Goal: Task Accomplishment & Management: Understand process/instructions

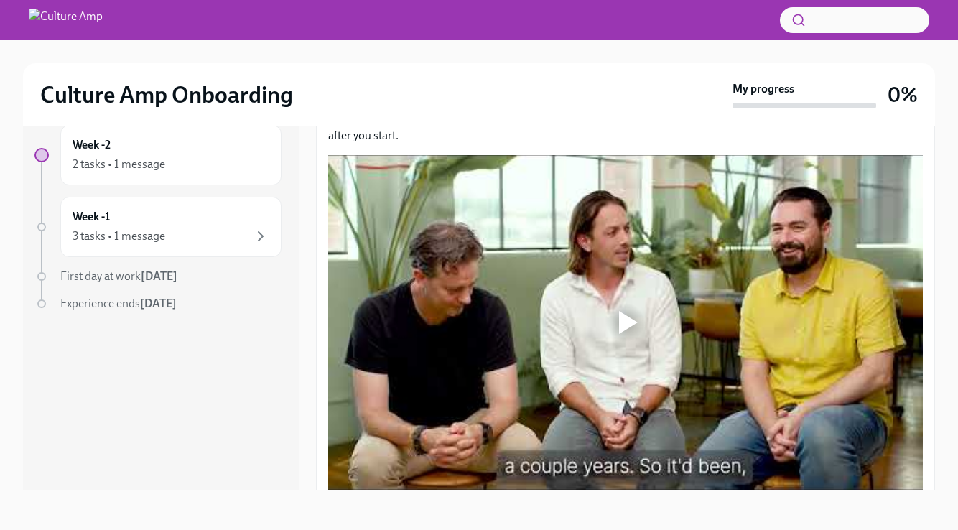
scroll to position [213, 0]
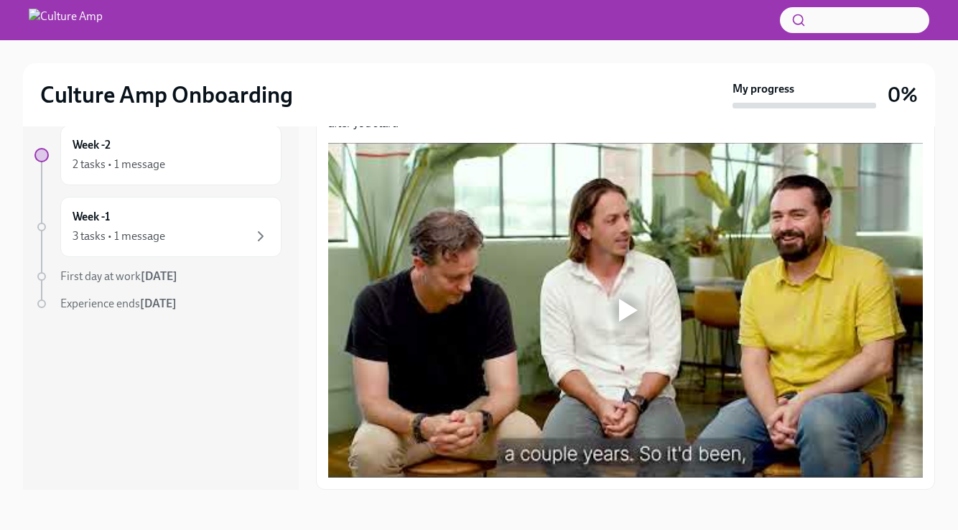
click at [618, 309] on div at bounding box center [625, 310] width 46 height 46
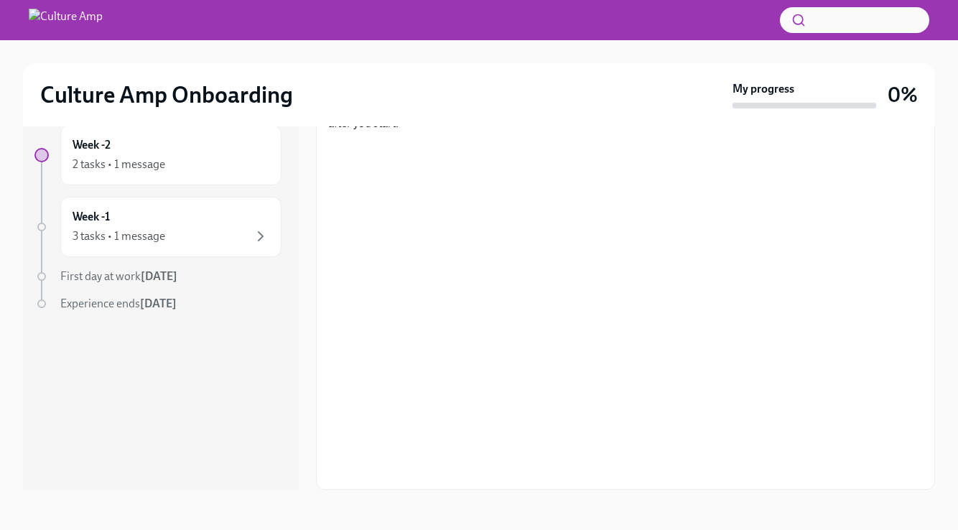
click at [270, 463] on div "Week -2 2 tasks • 1 message Week -1 3 tasks • 1 message First day at work [DATE…" at bounding box center [161, 296] width 276 height 388
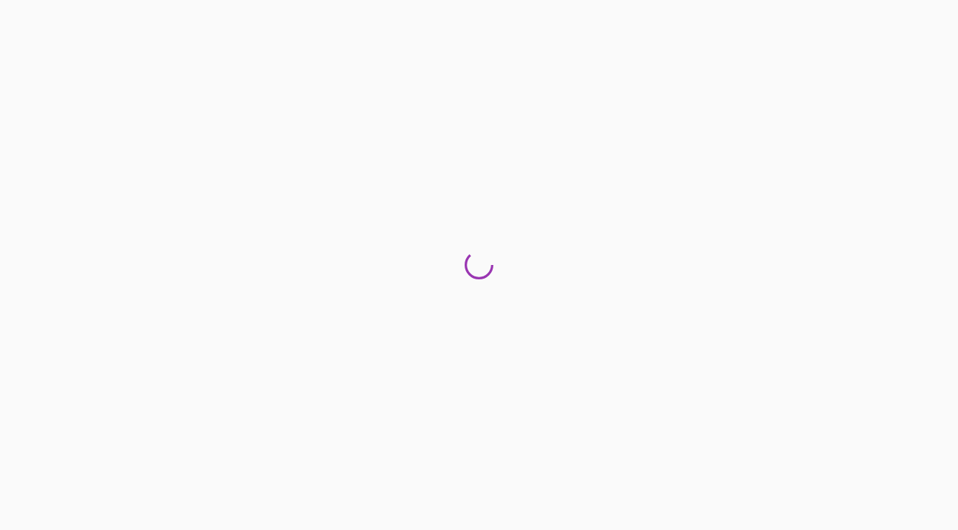
scroll to position [0, 0]
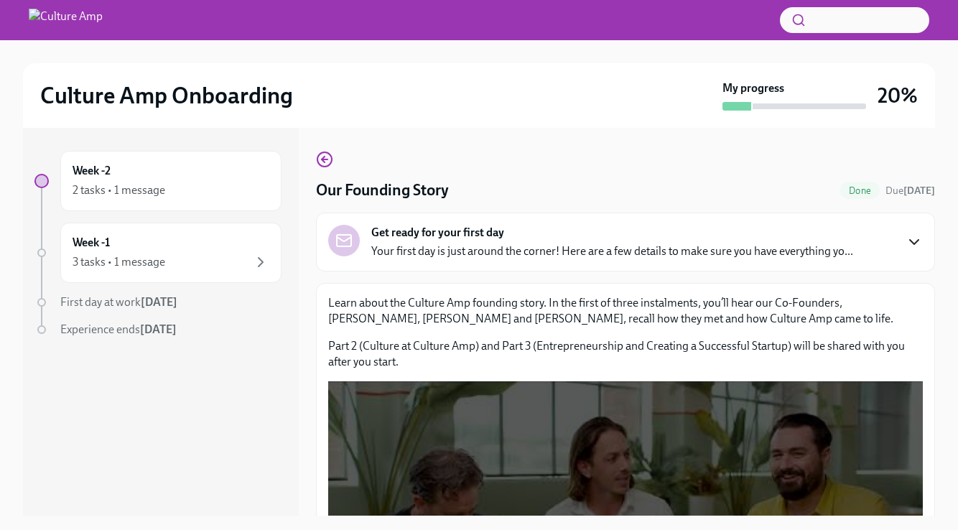
click at [910, 235] on icon "button" at bounding box center [913, 241] width 17 height 17
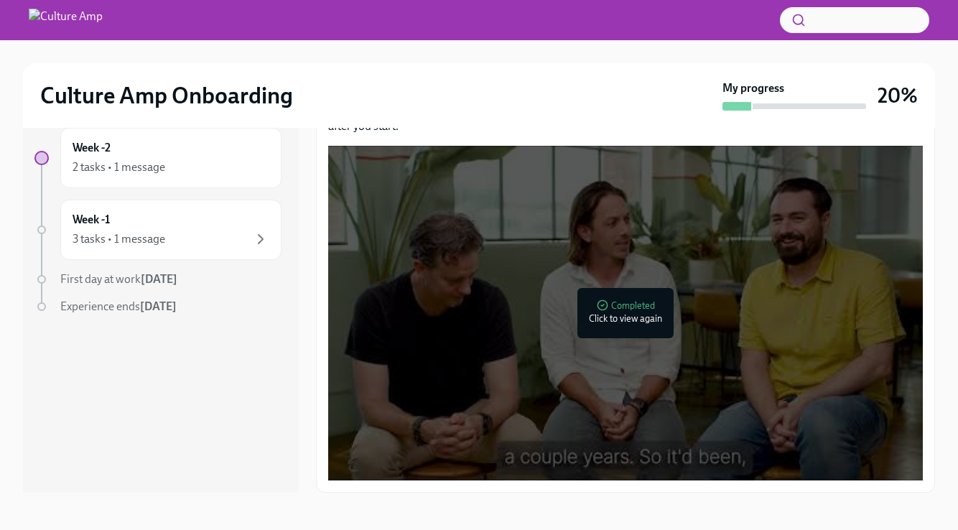
scroll to position [26, 0]
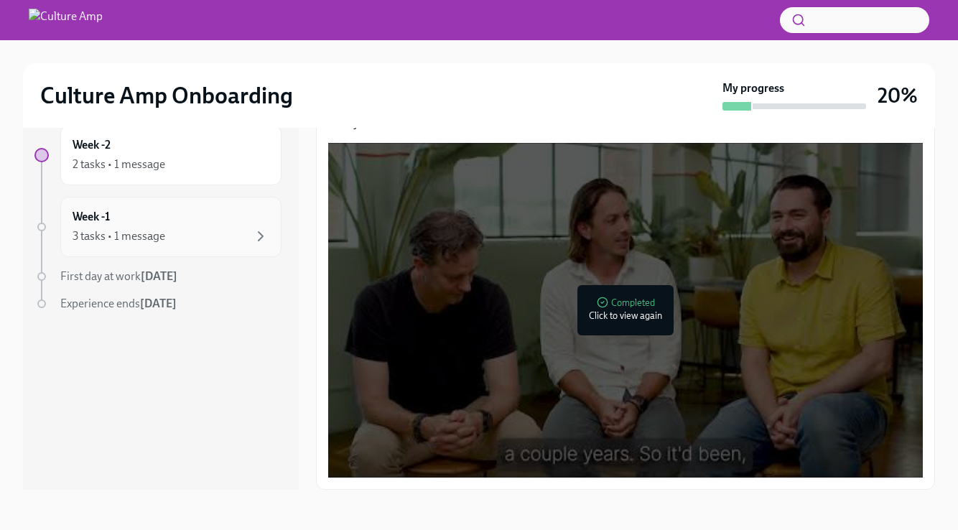
click at [223, 241] on div "3 tasks • 1 message" at bounding box center [171, 236] width 197 height 17
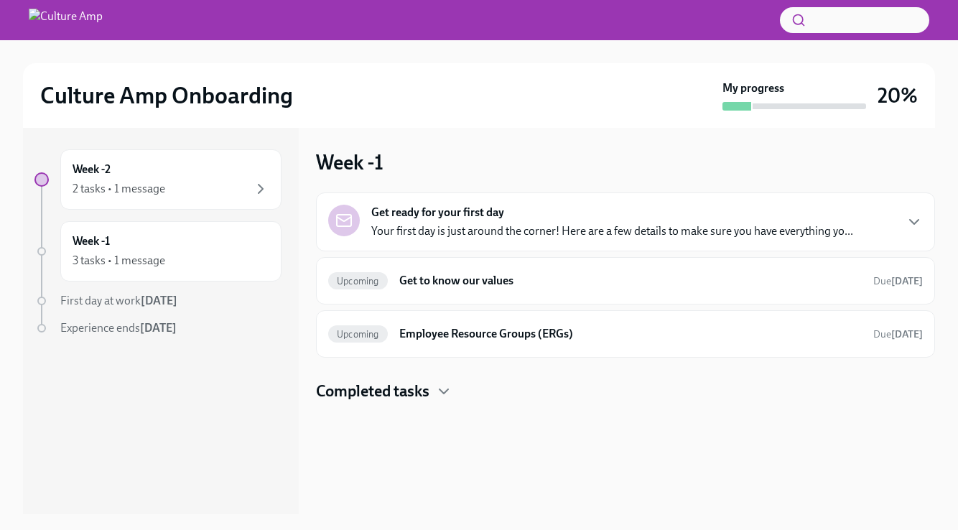
click at [541, 225] on p "Your first day is just around the corner! Here are a few details to make sure y…" at bounding box center [612, 231] width 482 height 16
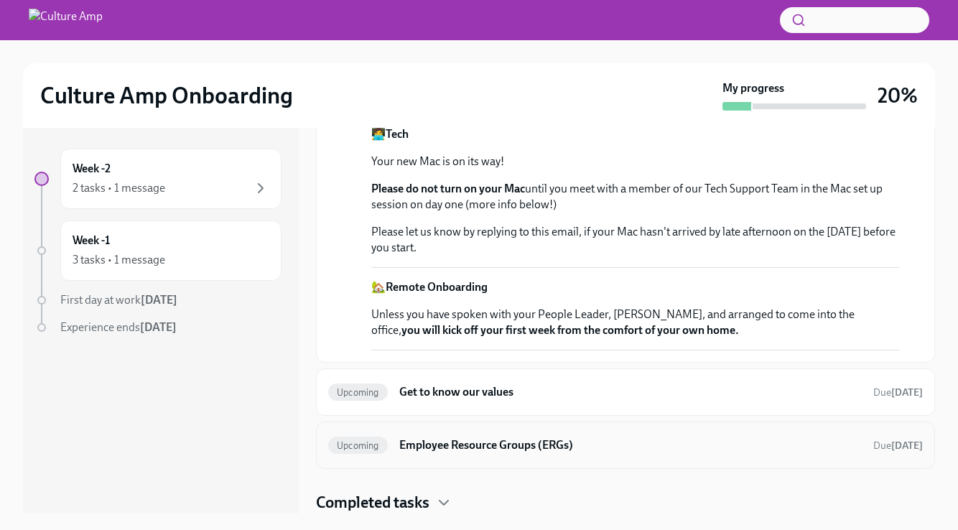
scroll to position [3, 0]
click at [407, 501] on h4 "Completed tasks" at bounding box center [372, 502] width 113 height 22
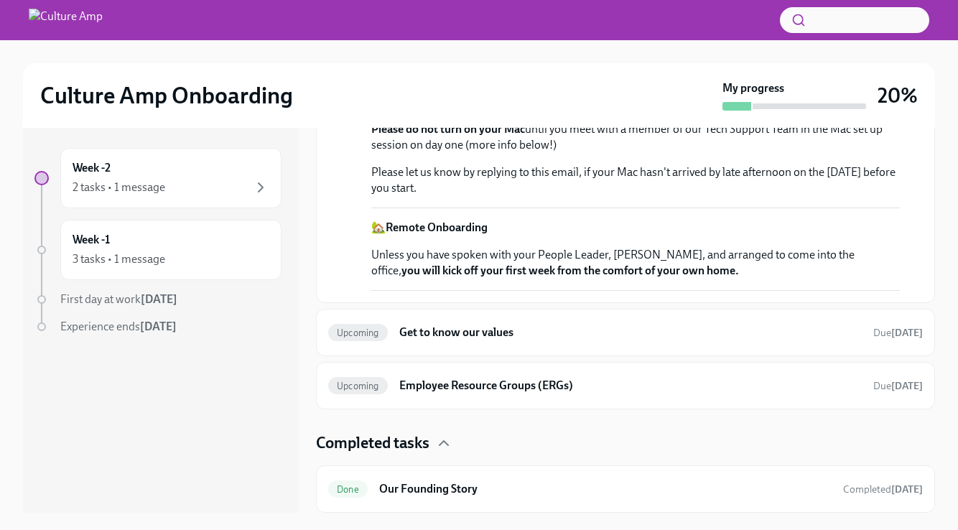
scroll to position [726, 0]
click at [129, 253] on div "3 tasks • 1 message" at bounding box center [119, 259] width 93 height 16
click at [239, 191] on div "2 tasks • 1 message" at bounding box center [171, 187] width 197 height 17
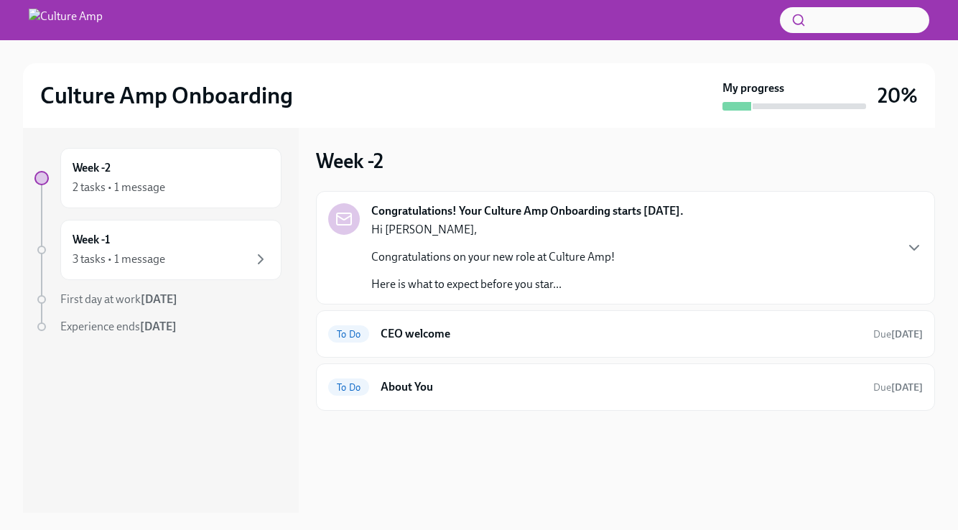
click at [485, 211] on strong "Congratulations! Your Culture Amp Onboarding starts [DATE]." at bounding box center [527, 211] width 312 height 16
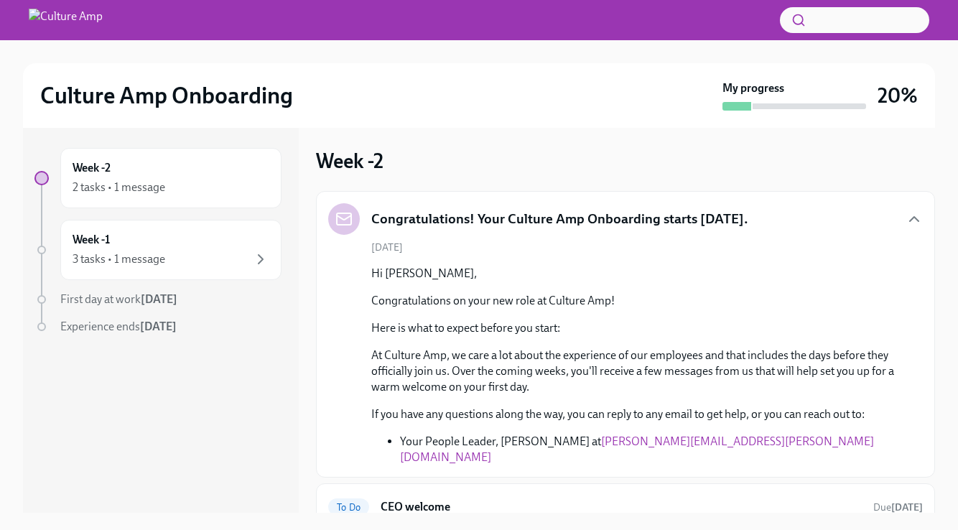
drag, startPoint x: 485, startPoint y: 211, endPoint x: 546, endPoint y: 209, distance: 61.8
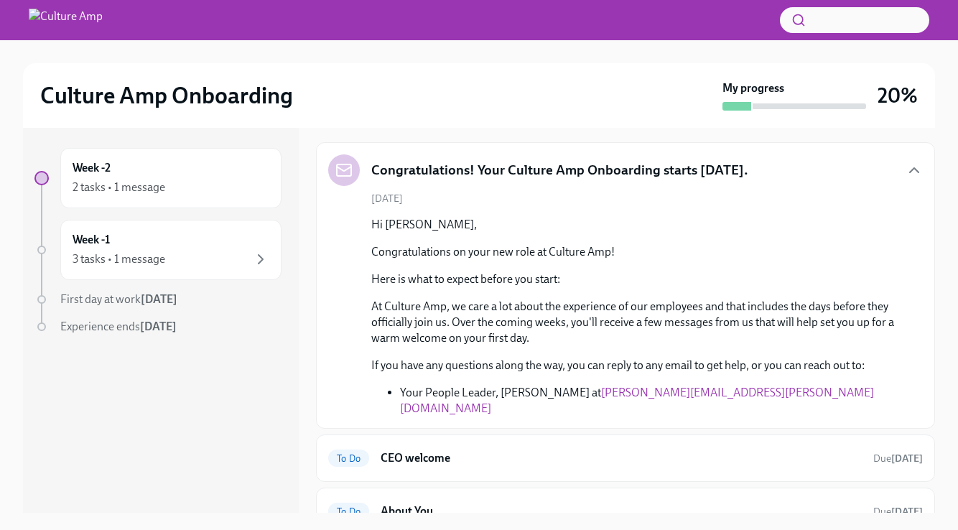
scroll to position [55, 0]
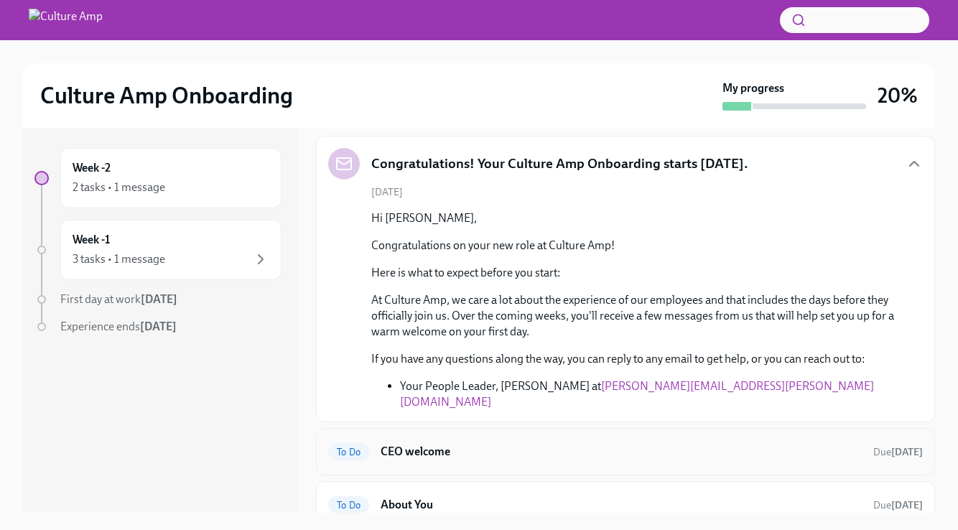
click at [444, 444] on h6 "CEO welcome" at bounding box center [621, 452] width 481 height 16
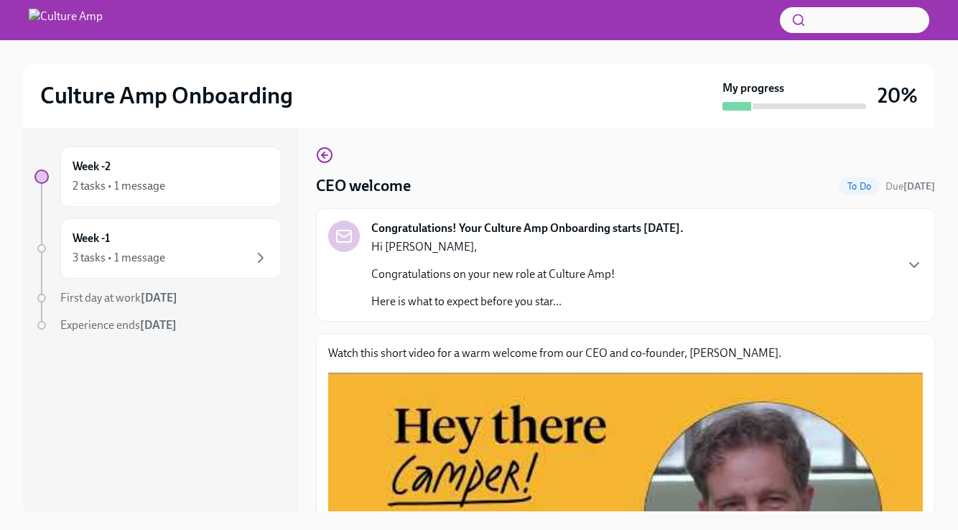
scroll to position [255, 0]
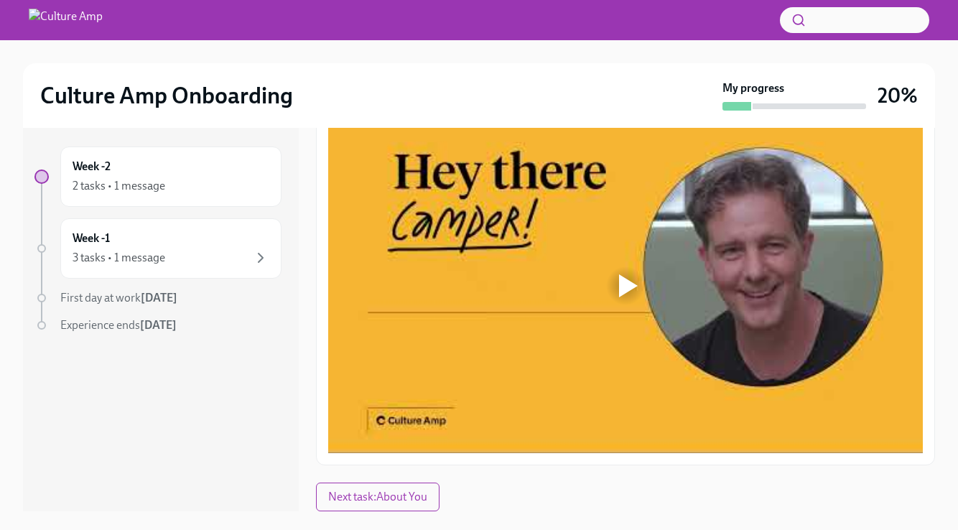
click at [615, 294] on div at bounding box center [625, 286] width 46 height 46
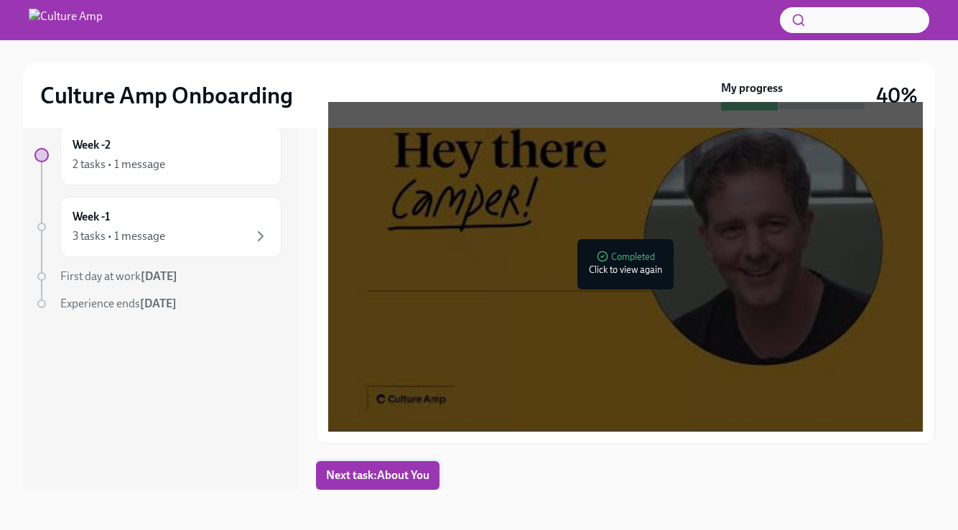
click at [375, 477] on span "Next task : About You" at bounding box center [377, 475] width 103 height 14
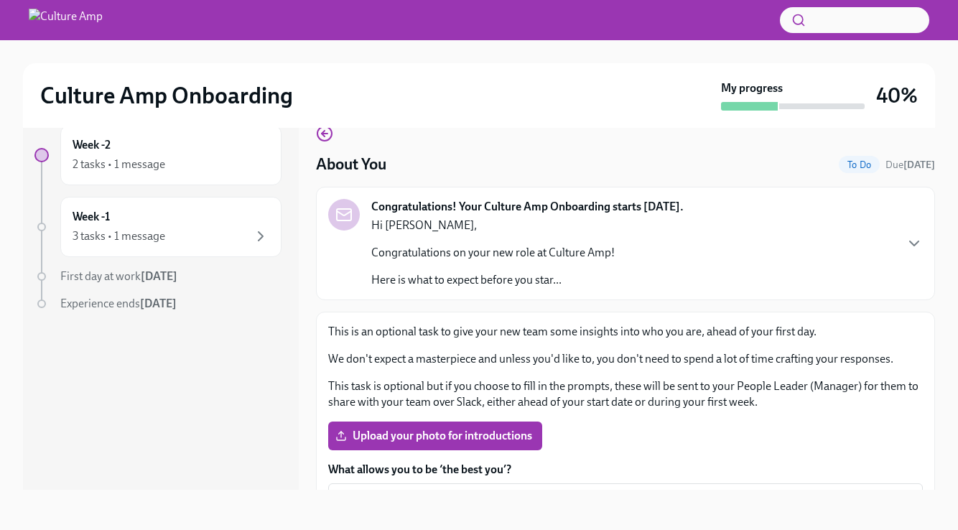
click at [610, 263] on div "Hi [PERSON_NAME], Congratulations on your new role at Culture Amp! Here is what…" at bounding box center [492, 253] width 243 height 70
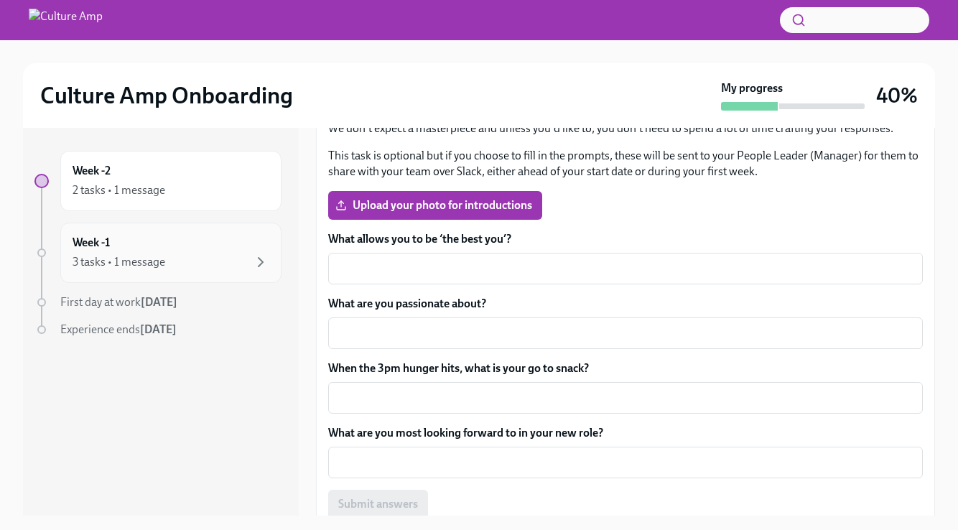
click at [220, 259] on div "3 tasks • 1 message" at bounding box center [171, 261] width 197 height 17
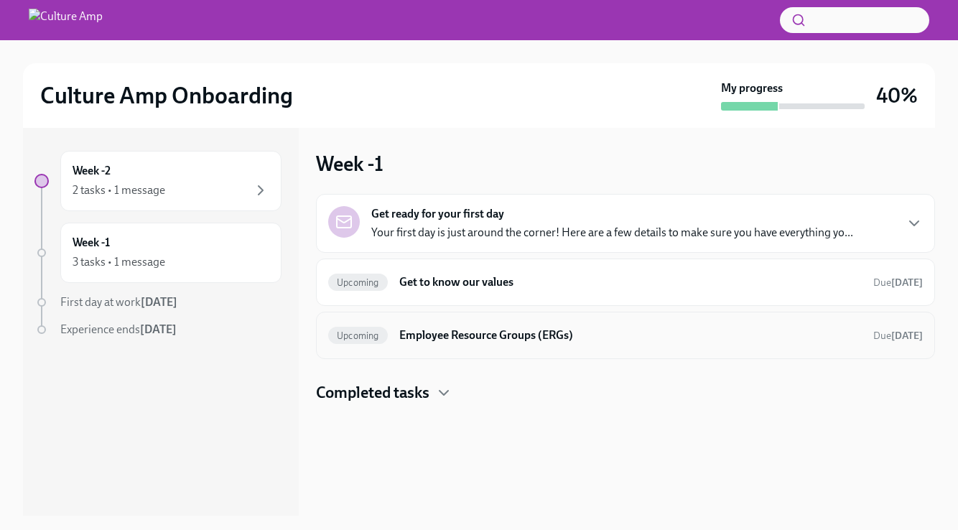
click at [454, 334] on h6 "Employee Resource Groups (ERGs)" at bounding box center [630, 335] width 462 height 16
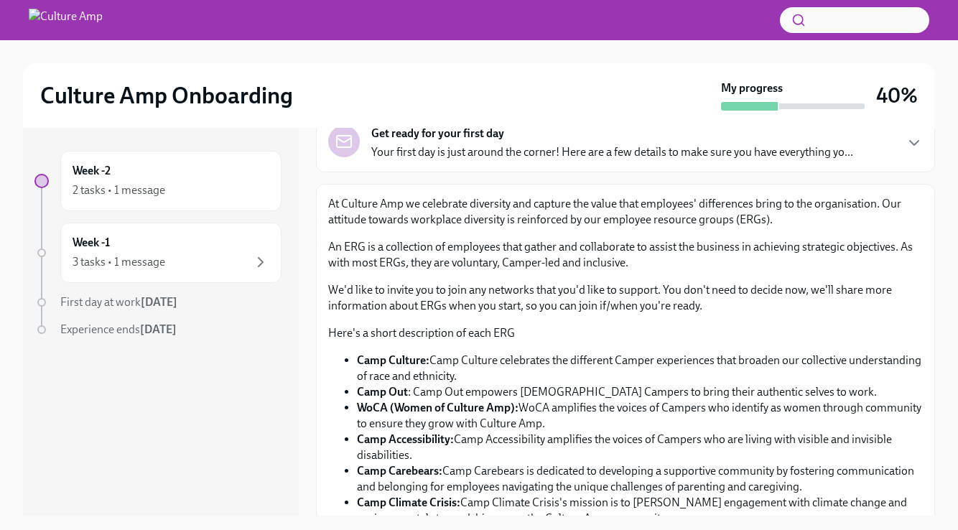
scroll to position [86, 0]
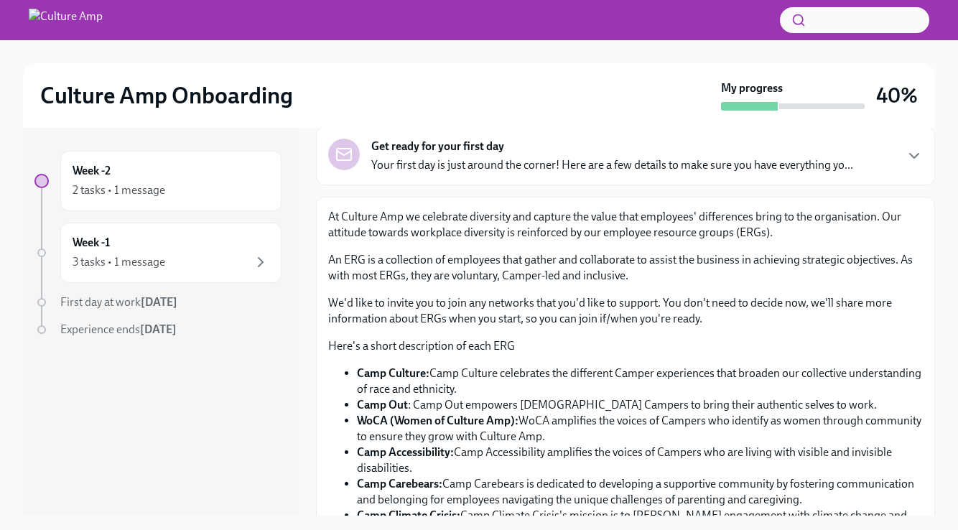
click at [649, 168] on p "Your first day is just around the corner! Here are a few details to make sure y…" at bounding box center [612, 165] width 482 height 16
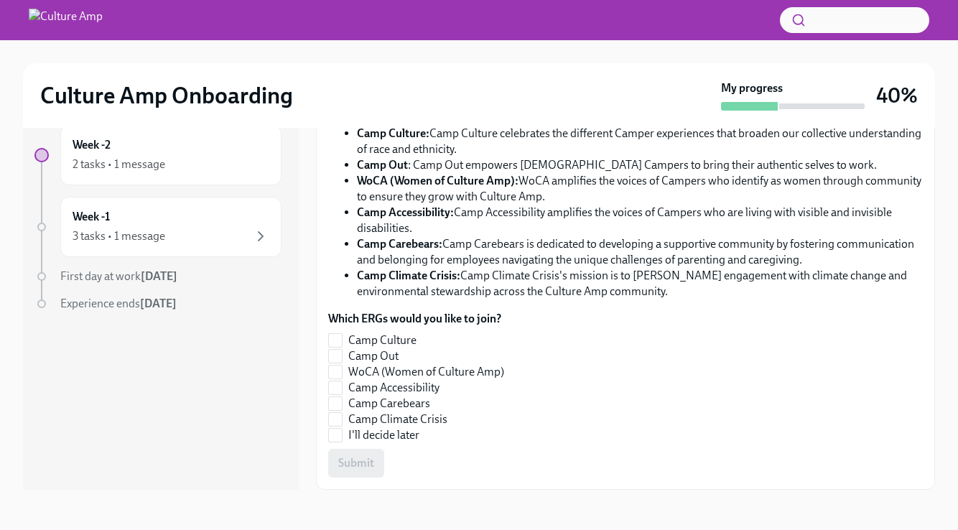
scroll to position [1080, 0]
click at [103, 227] on div "Week -1 3 tasks • 1 message" at bounding box center [171, 227] width 197 height 36
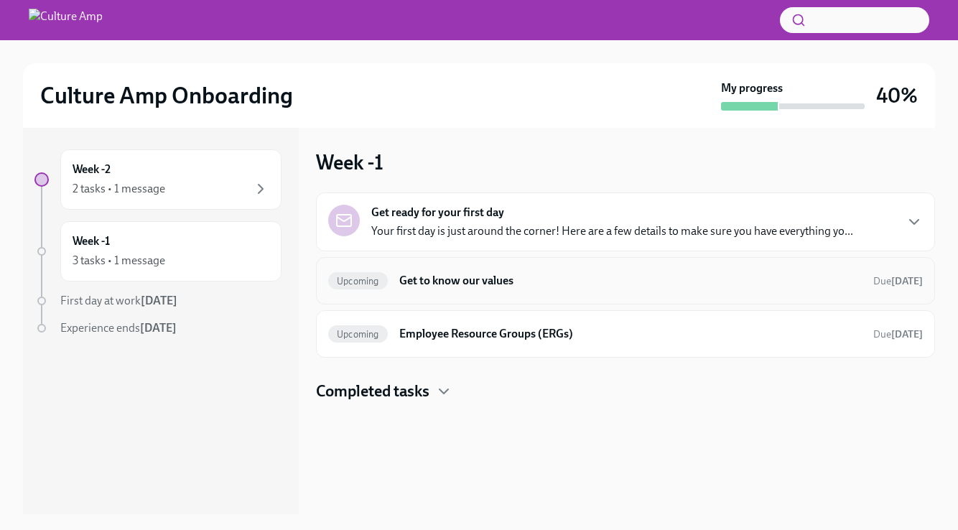
click at [457, 269] on div "Upcoming Get to know our values Due [DATE]" at bounding box center [625, 280] width 594 height 23
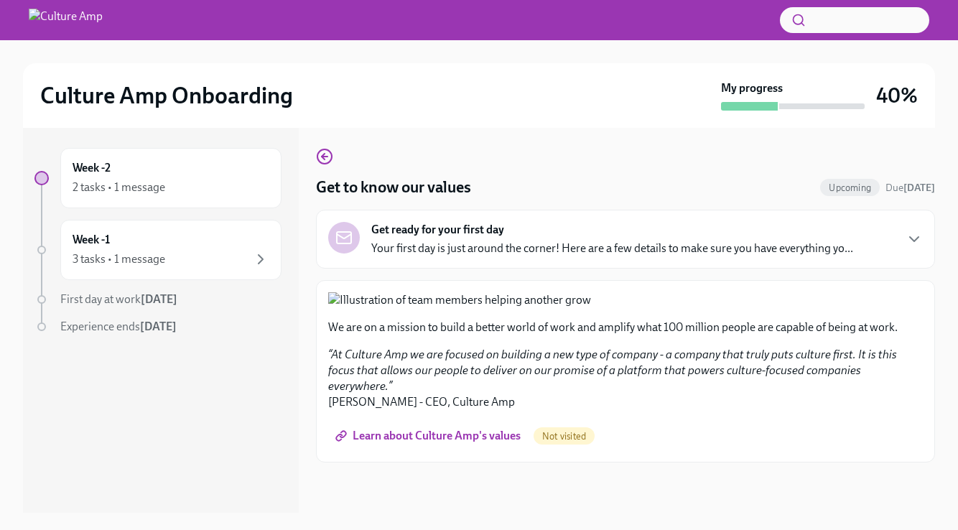
scroll to position [521, 0]
click at [459, 450] on link "Learn about Culture Amp's values" at bounding box center [429, 435] width 202 height 29
